Goal: Transaction & Acquisition: Book appointment/travel/reservation

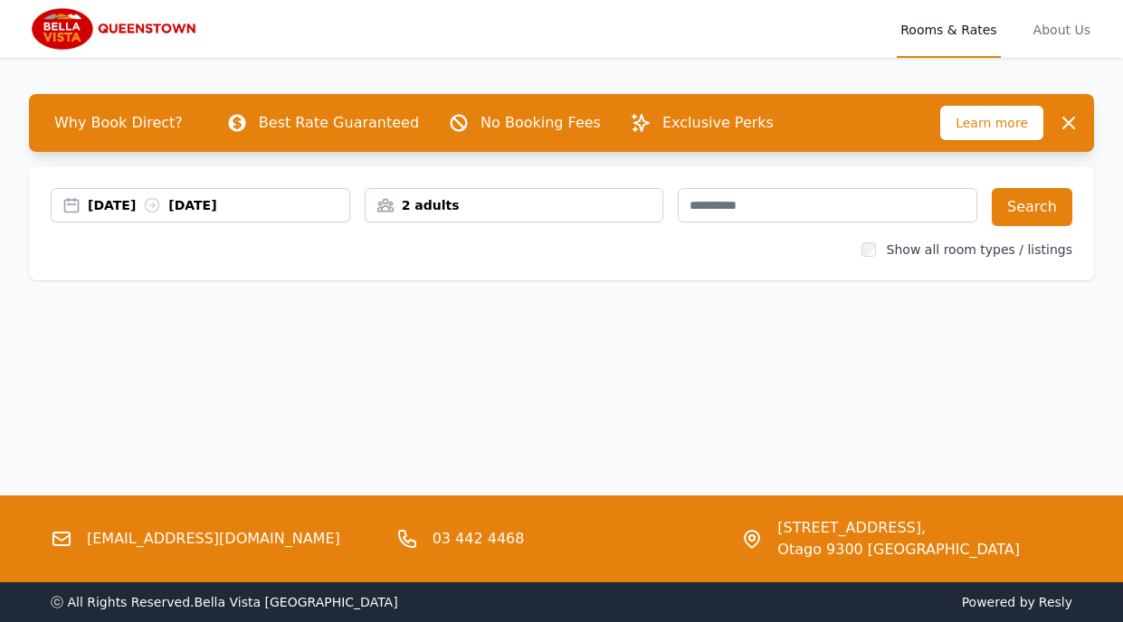
click at [71, 204] on div "[DATE] [DATE]" at bounding box center [201, 205] width 298 height 18
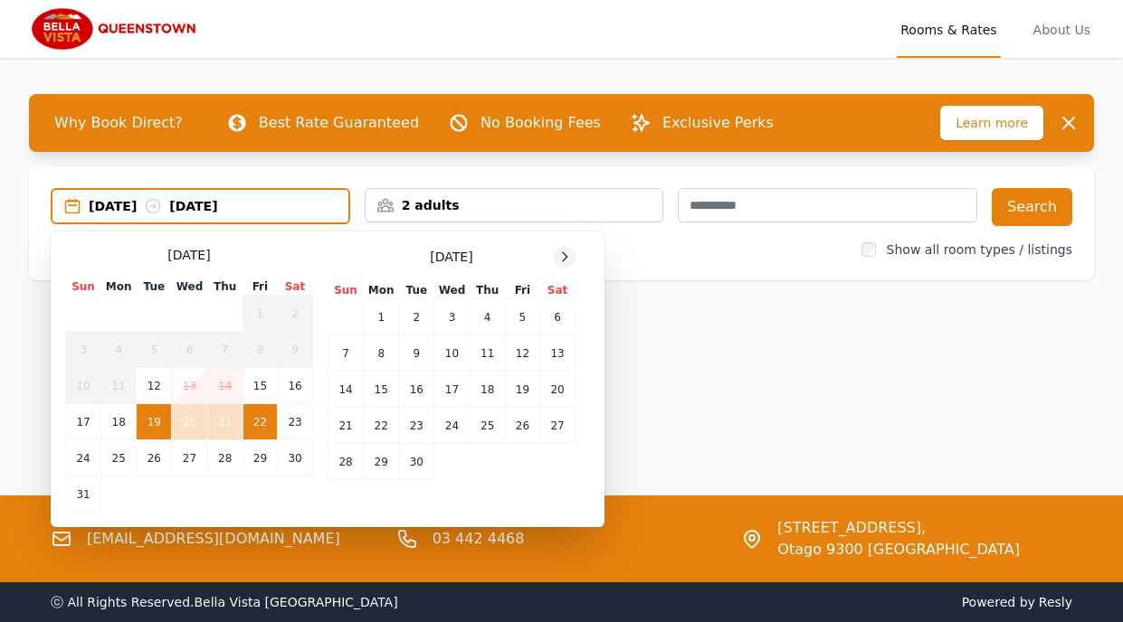
click at [566, 253] on icon at bounding box center [564, 257] width 14 height 14
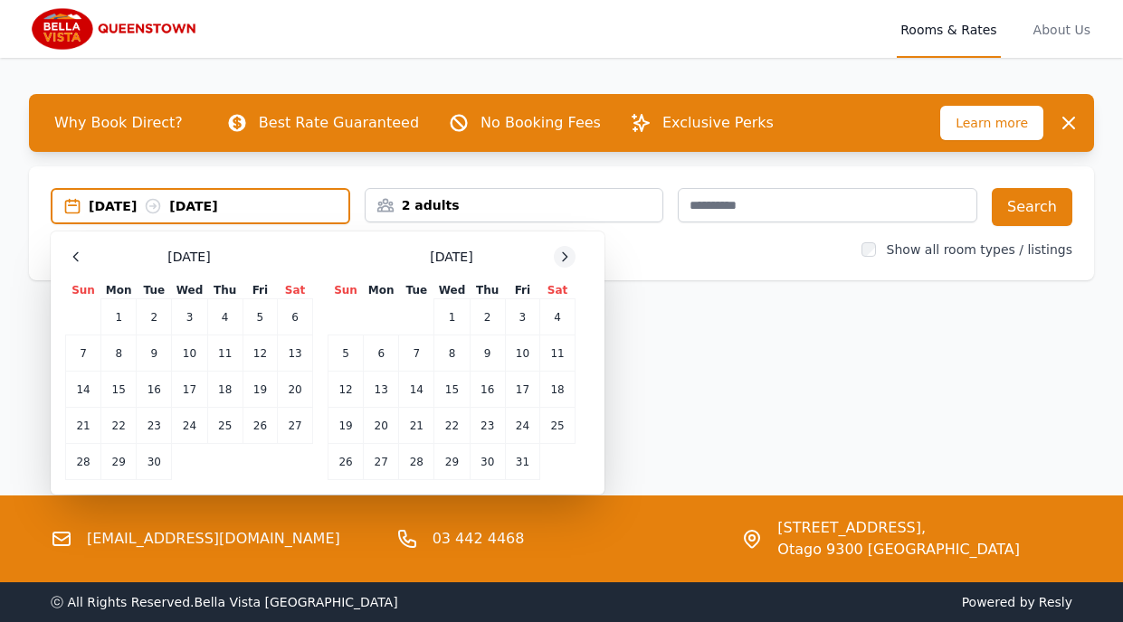
click at [566, 253] on icon at bounding box center [564, 257] width 14 height 14
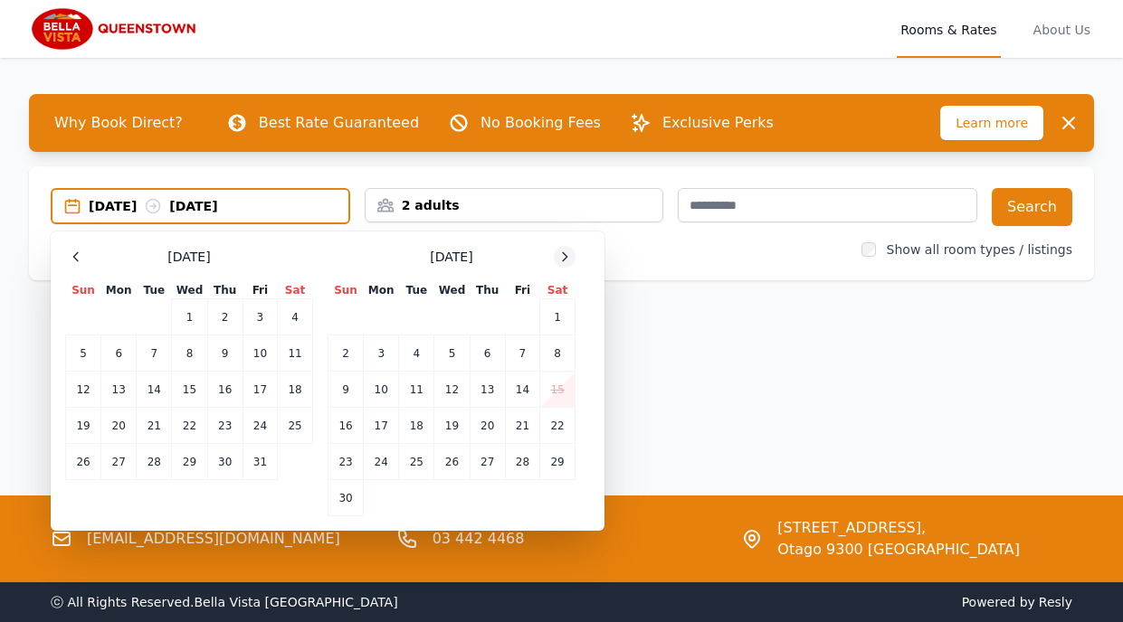
click at [566, 253] on icon at bounding box center [564, 257] width 14 height 14
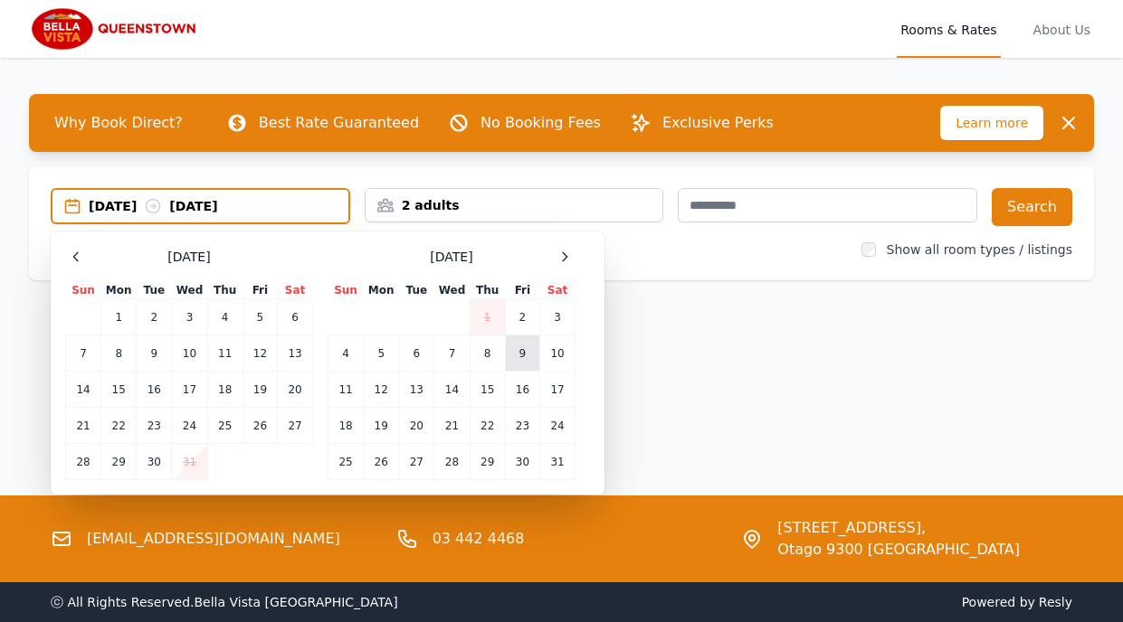
click at [525, 356] on td "9" at bounding box center [522, 354] width 34 height 36
click at [350, 385] on td "11" at bounding box center [345, 390] width 35 height 36
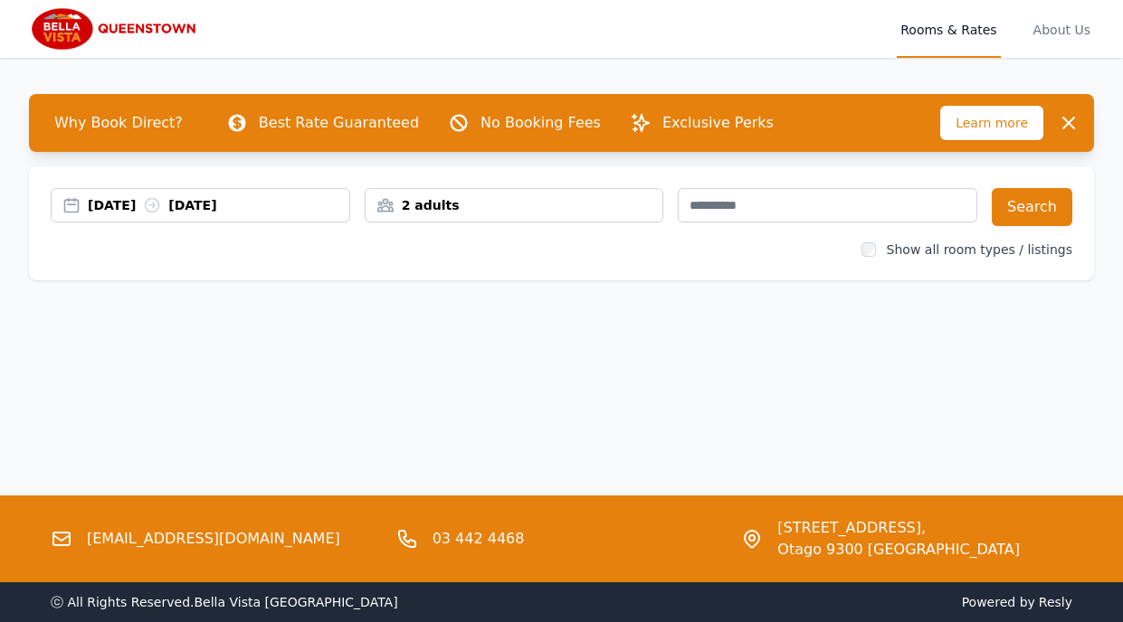
click at [413, 208] on div "2 adults" at bounding box center [514, 205] width 298 height 18
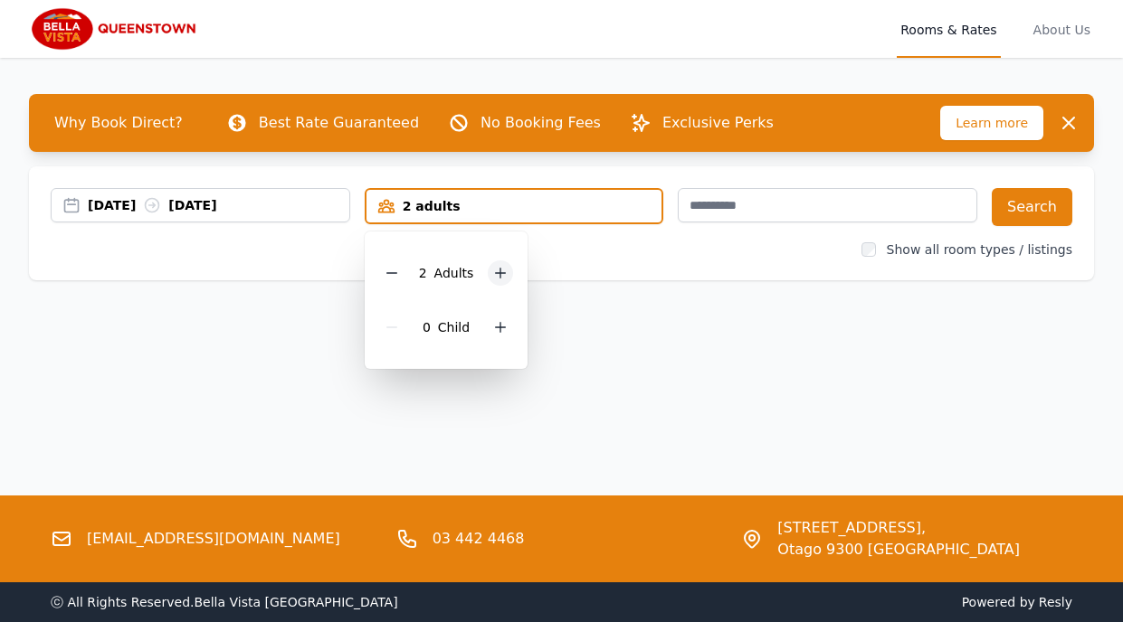
click at [498, 275] on icon at bounding box center [500, 273] width 14 height 14
click at [1019, 202] on button "Search" at bounding box center [1032, 207] width 81 height 38
